Goal: Information Seeking & Learning: Learn about a topic

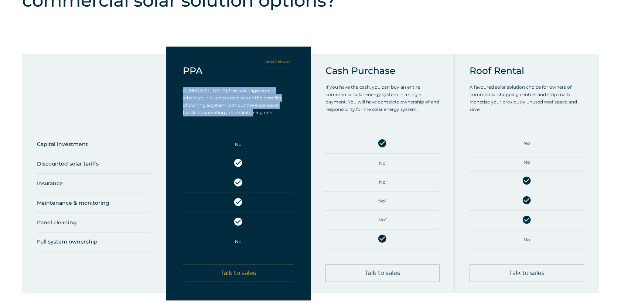
click at [317, 78] on div "Cash Purchase If you have the cash, you can buy an entire commercial solar ener…" at bounding box center [383, 173] width 144 height 239
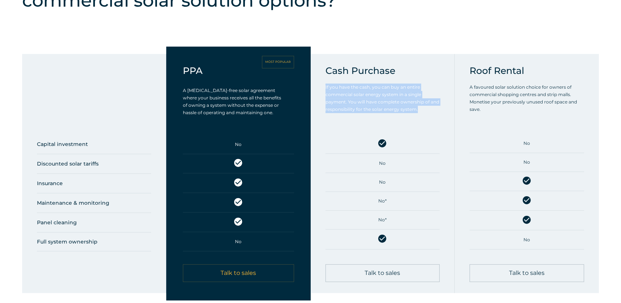
drag, startPoint x: 325, startPoint y: 75, endPoint x: 420, endPoint y: 98, distance: 97.6
click at [420, 98] on p "If you have the cash, you can buy an entire commercial solar energy system in a…" at bounding box center [384, 99] width 117 height 30
drag, startPoint x: 420, startPoint y: 98, endPoint x: 402, endPoint y: 90, distance: 19.2
copy p "If you have the cash, you can buy an entire commercial solar energy system in a…"
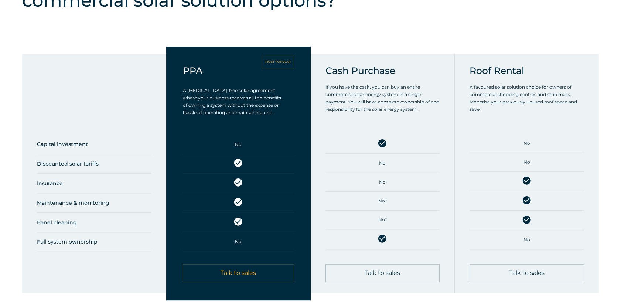
click at [472, 84] on p "A favoured solar solution choice for owners of commercial shopping centres and …" at bounding box center [527, 99] width 115 height 30
click at [467, 75] on div "Roof Rental A favoured solar solution choice for owners of commercial shopping …" at bounding box center [527, 173] width 144 height 239
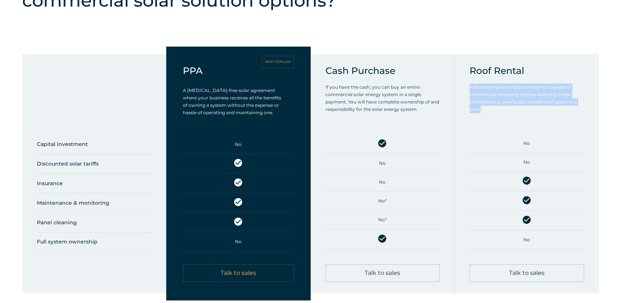
drag, startPoint x: 470, startPoint y: 76, endPoint x: 497, endPoint y: 99, distance: 35.4
click at [497, 99] on p "A favoured solar solution choice for owners of commercial shopping centres and …" at bounding box center [527, 99] width 115 height 30
drag, startPoint x: 497, startPoint y: 99, endPoint x: 492, endPoint y: 82, distance: 17.2
copy p "A favoured solar solution choice for owners of commercial shopping centres and …"
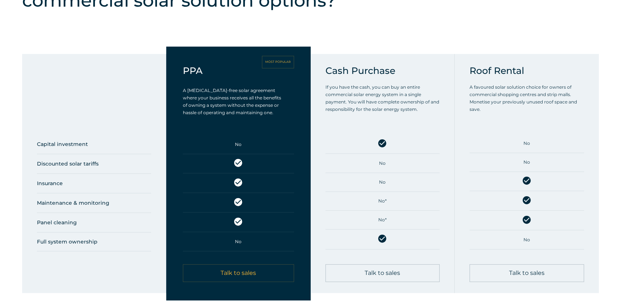
click at [462, 58] on div "Roof Rental A favoured solar solution choice for owners of commercial shopping …" at bounding box center [527, 173] width 144 height 239
